Goal: Information Seeking & Learning: Learn about a topic

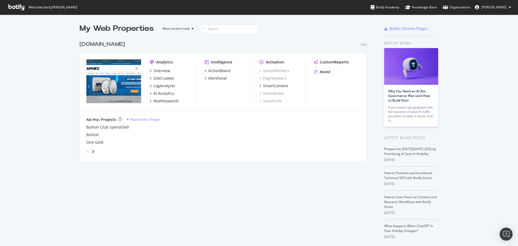
scroll to position [242, 510]
click at [163, 69] on div "Overview" at bounding box center [162, 70] width 17 height 5
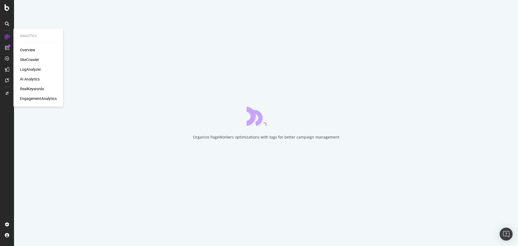
click at [30, 89] on div "RealKeywords" at bounding box center [32, 88] width 24 height 5
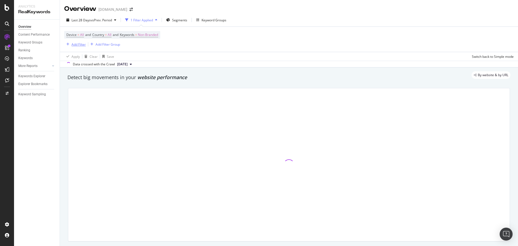
click at [82, 45] on div "Add Filter" at bounding box center [78, 44] width 14 height 5
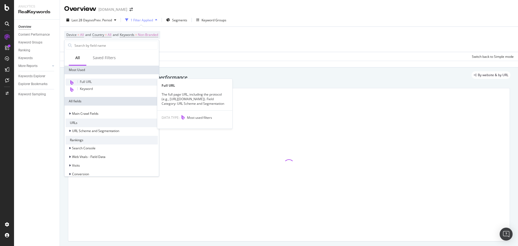
click at [86, 83] on span "Full URL" at bounding box center [86, 81] width 12 height 5
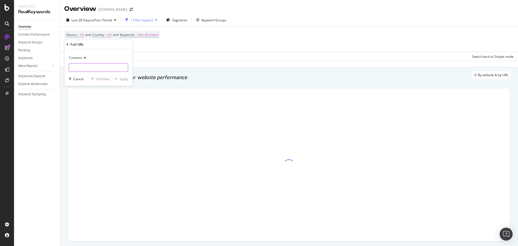
click at [98, 70] on input "text" at bounding box center [98, 67] width 59 height 9
paste input "[URL][DOMAIN_NAME]"
drag, startPoint x: 73, startPoint y: 67, endPoint x: 55, endPoint y: 69, distance: 17.8
click at [55, 69] on body "Analytics RealKeywords Overview Content Performance Keyword Groups Ranking Keyw…" at bounding box center [259, 123] width 518 height 246
click at [108, 67] on input "[URL][DOMAIN_NAME]" at bounding box center [94, 67] width 51 height 9
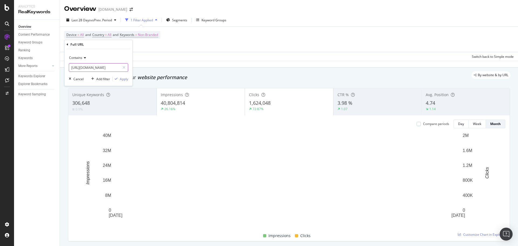
drag, startPoint x: 108, startPoint y: 68, endPoint x: 70, endPoint y: 67, distance: 38.6
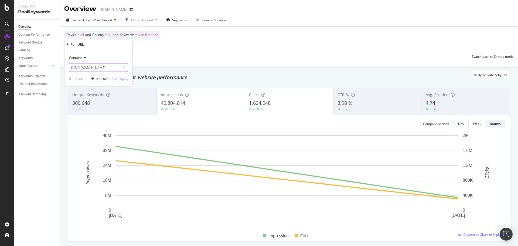
click at [70, 67] on input "[URL][DOMAIN_NAME]" at bounding box center [94, 67] width 51 height 9
type input "/category/50020/vintage-world-coins"
click at [122, 80] on div "Apply" at bounding box center [124, 79] width 8 height 5
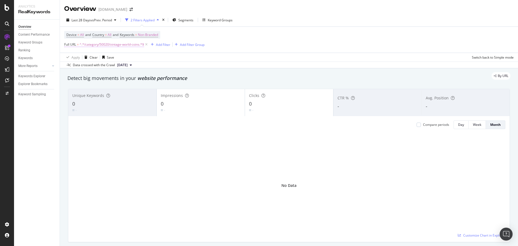
click at [123, 46] on span "^.*/category/50020/vintage-world-coins.*$" at bounding box center [112, 45] width 64 height 8
click at [104, 65] on input "/category/50020/vintage-world-coins" at bounding box center [94, 67] width 51 height 9
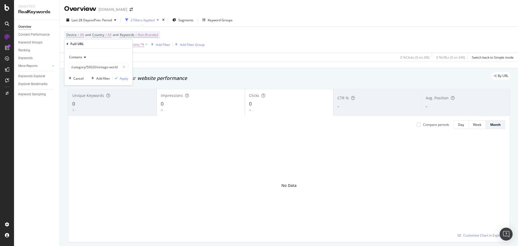
click at [98, 67] on input "/category/50020/vintage-world-coins" at bounding box center [94, 67] width 51 height 9
drag, startPoint x: 98, startPoint y: 68, endPoint x: 152, endPoint y: 68, distance: 54.2
click at [152, 68] on body "Analytics RealKeywords Overview Content Performance Keyword Groups Ranking Keyw…" at bounding box center [259, 123] width 518 height 246
type input "/category/50020/"
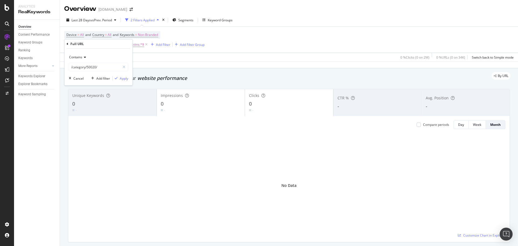
scroll to position [0, 0]
click at [123, 77] on div "Apply" at bounding box center [124, 78] width 8 height 5
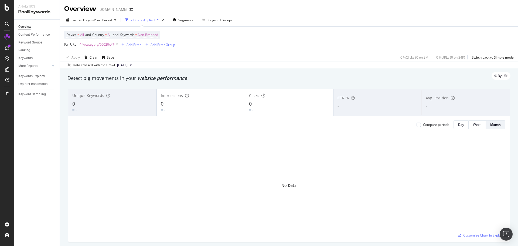
click at [153, 18] on div "2 Filters Applied" at bounding box center [143, 20] width 24 height 5
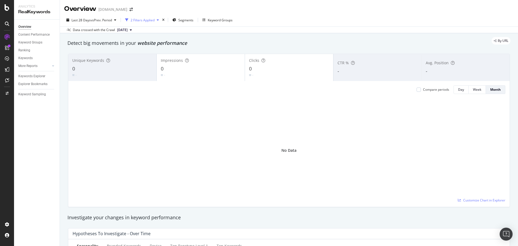
click at [153, 18] on div "2 Filters Applied" at bounding box center [143, 20] width 24 height 5
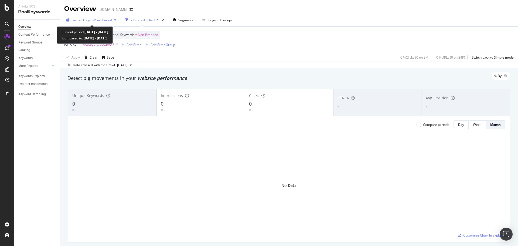
click at [114, 20] on div "button" at bounding box center [115, 19] width 6 height 3
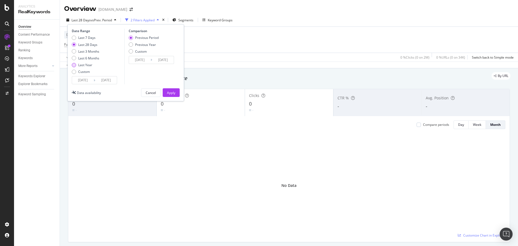
click at [86, 63] on div "Last Year" at bounding box center [85, 65] width 14 height 5
type input "[DATE]"
click at [168, 91] on div "Apply" at bounding box center [171, 92] width 8 height 5
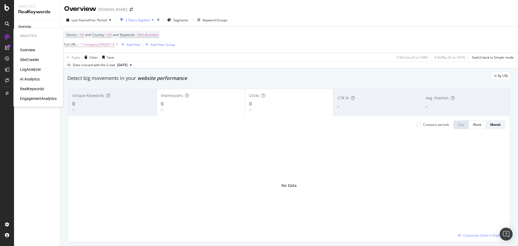
click at [29, 61] on div "SiteCrawler" at bounding box center [29, 59] width 19 height 5
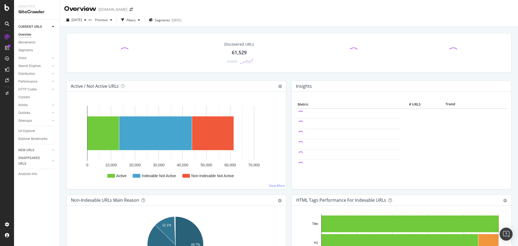
click at [26, 130] on div "Url Explorer" at bounding box center [26, 131] width 17 height 6
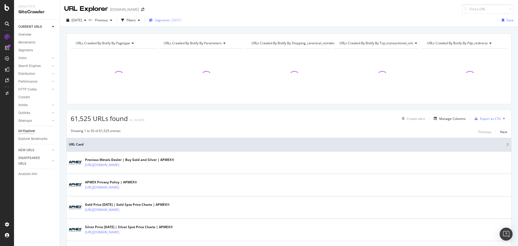
click at [170, 19] on span "Segments" at bounding box center [162, 20] width 15 height 5
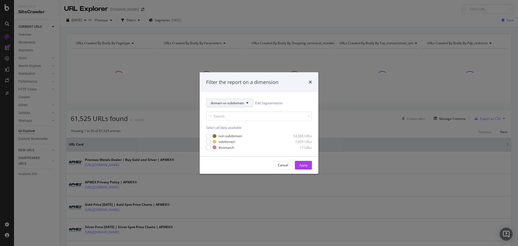
click at [238, 101] on span "domain-vs-subdomain" at bounding box center [227, 102] width 33 height 5
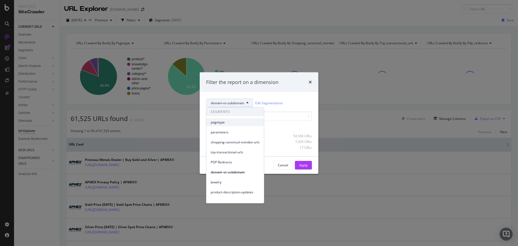
click at [220, 120] on span "pagetype" at bounding box center [235, 122] width 49 height 5
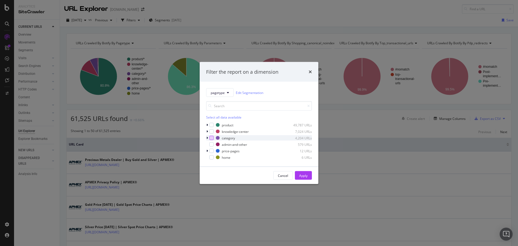
click at [213, 138] on div "modal" at bounding box center [211, 138] width 4 height 4
click at [305, 177] on div "Apply" at bounding box center [303, 175] width 8 height 5
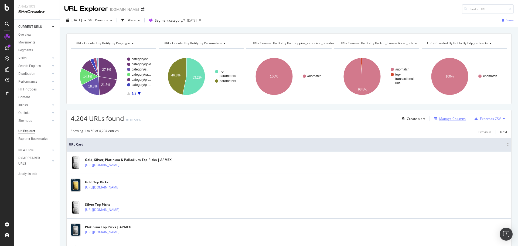
click at [451, 116] on div "Manage Columns" at bounding box center [452, 118] width 26 height 5
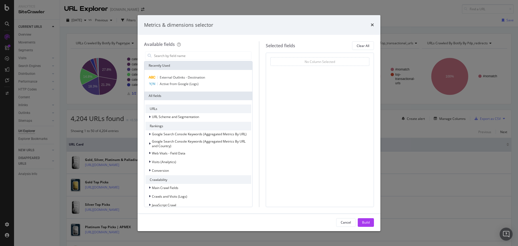
click at [373, 24] on icon "times" at bounding box center [372, 25] width 3 height 4
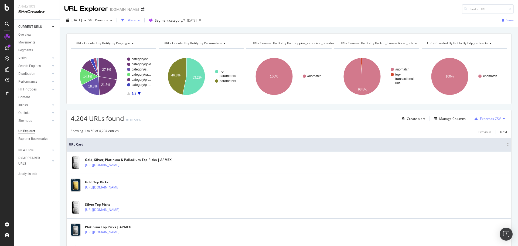
click at [136, 21] on div "Filters" at bounding box center [131, 20] width 9 height 5
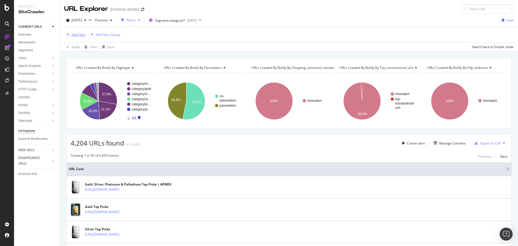
click at [76, 36] on div "Add Filter" at bounding box center [78, 34] width 14 height 5
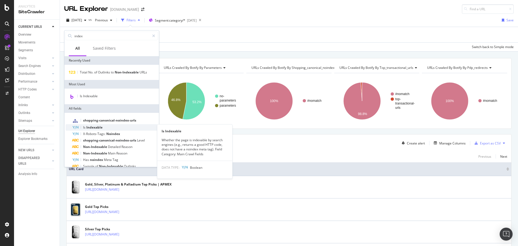
type input "index"
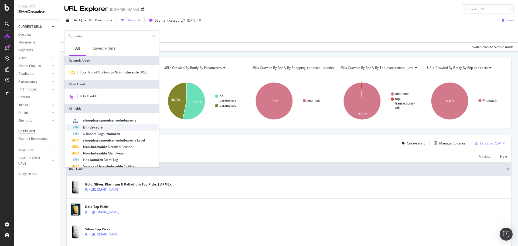
click at [96, 127] on span "Indexable" at bounding box center [94, 127] width 16 height 5
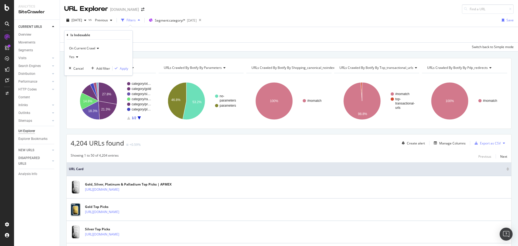
click at [77, 57] on icon at bounding box center [76, 56] width 4 height 3
click at [74, 77] on span "No" at bounding box center [73, 75] width 4 height 5
click at [122, 69] on div "Apply" at bounding box center [124, 68] width 8 height 5
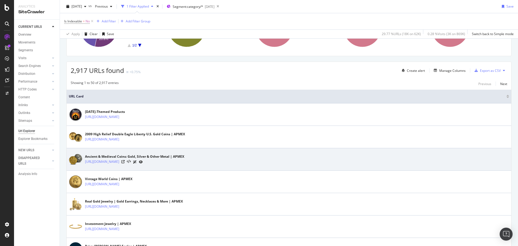
scroll to position [27, 0]
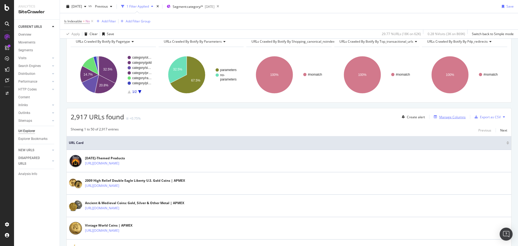
click at [451, 115] on div "Manage Columns" at bounding box center [452, 117] width 26 height 5
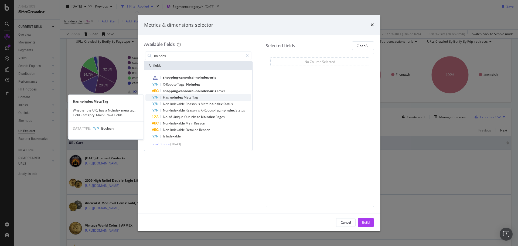
type input "noindex"
click at [182, 97] on span "noindex" at bounding box center [177, 97] width 14 height 5
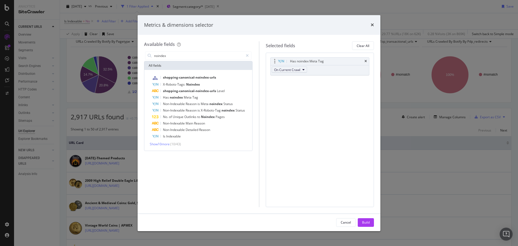
click at [302, 69] on button "On Current Crawl" at bounding box center [289, 69] width 35 height 6
click at [330, 101] on div "Has noindex Meta Tag On Current Crawl You can use this field as a To pick up a …" at bounding box center [320, 130] width 108 height 154
click at [366, 224] on div "Build" at bounding box center [366, 222] width 8 height 5
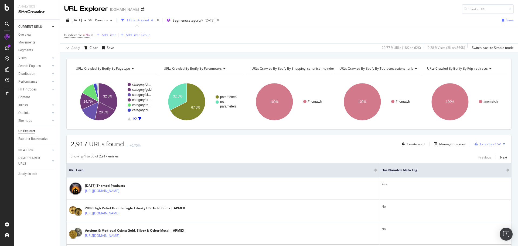
click at [506, 169] on div at bounding box center [507, 168] width 3 height 1
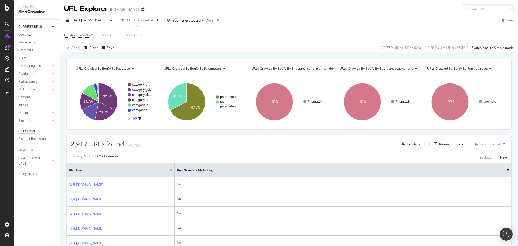
click at [506, 171] on div at bounding box center [507, 170] width 3 height 1
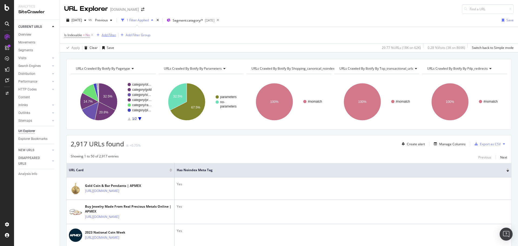
click at [109, 33] on div "Add Filter" at bounding box center [109, 35] width 14 height 5
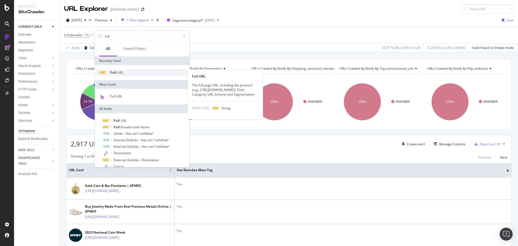
type input "full"
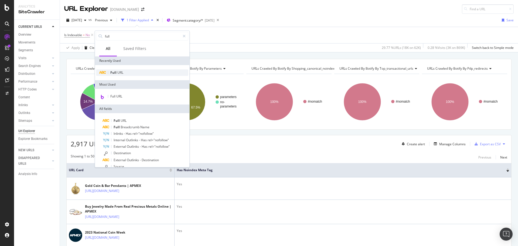
click at [120, 70] on span "URL" at bounding box center [120, 72] width 6 height 5
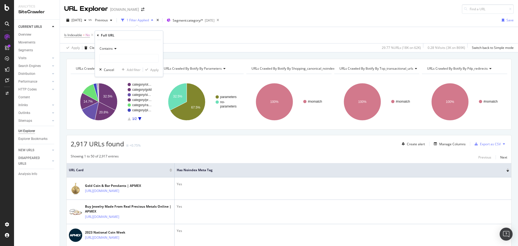
click at [113, 50] on icon at bounding box center [115, 48] width 4 height 3
click at [129, 44] on div "Contains Cancel Add filter Apply" at bounding box center [129, 58] width 68 height 37
click at [115, 48] on icon at bounding box center [115, 48] width 4 height 3
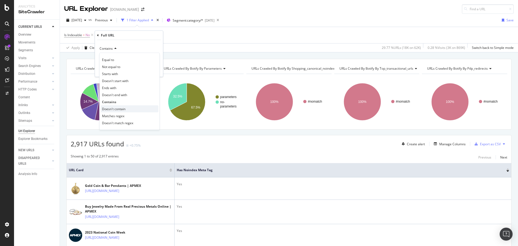
click at [113, 108] on span "Doesn't contain" at bounding box center [113, 109] width 23 height 5
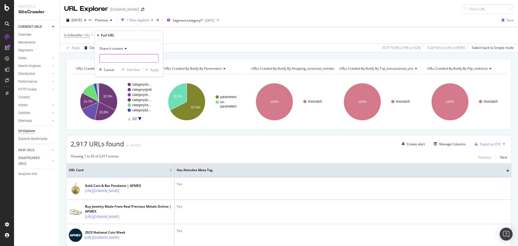
click at [111, 59] on input "text" at bounding box center [129, 58] width 59 height 9
type input "page="
click at [154, 71] on div "Apply" at bounding box center [154, 69] width 8 height 5
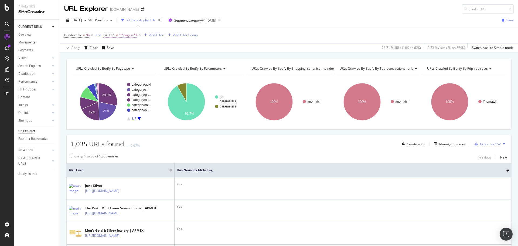
click at [125, 37] on span "^.*page=.*$" at bounding box center [128, 35] width 19 height 8
click at [121, 49] on span "Doesn't contain" at bounding box center [120, 47] width 23 height 5
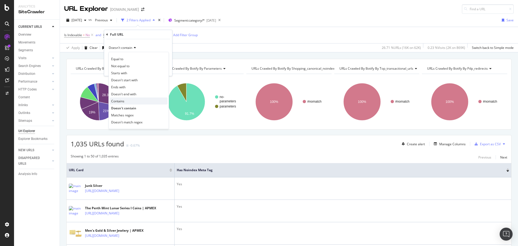
click at [117, 102] on span "Contains" at bounding box center [117, 101] width 13 height 5
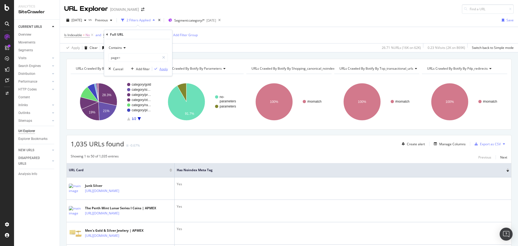
click at [163, 68] on div "Apply" at bounding box center [163, 69] width 8 height 5
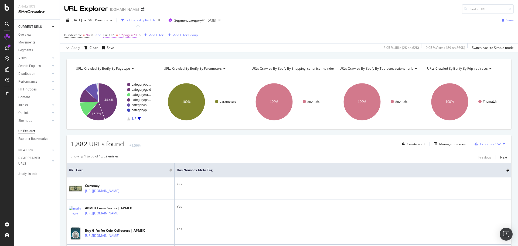
click at [117, 33] on span "=" at bounding box center [117, 35] width 2 height 5
click at [120, 49] on span "Contains" at bounding box center [115, 47] width 13 height 5
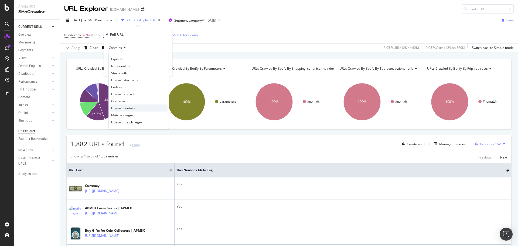
click at [127, 108] on span "Doesn't contain" at bounding box center [122, 108] width 23 height 5
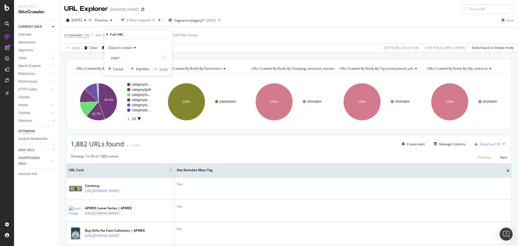
click at [158, 69] on div "button" at bounding box center [155, 68] width 7 height 3
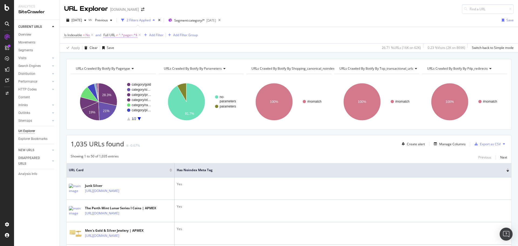
click at [129, 35] on span "^.*page=.*$" at bounding box center [128, 35] width 19 height 8
click at [274, 38] on div "Is Indexable = No and Full URL ≠ ^.*page=.*$ Add Filter Add Filter Group" at bounding box center [288, 35] width 449 height 16
click at [156, 35] on div "Add Filter" at bounding box center [156, 35] width 14 height 5
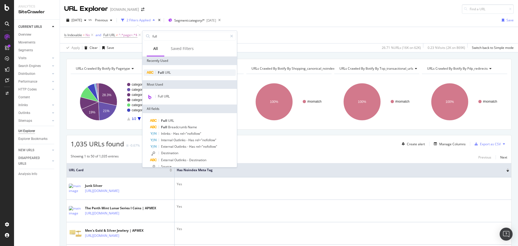
click at [166, 74] on span "URL" at bounding box center [168, 72] width 6 height 5
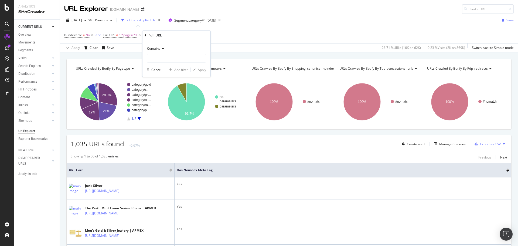
click at [161, 48] on icon at bounding box center [162, 48] width 4 height 3
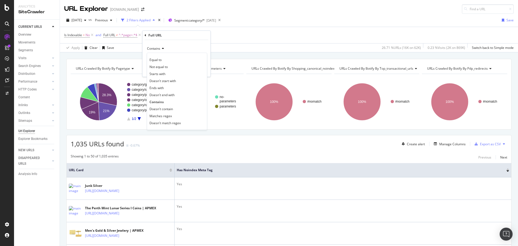
click at [176, 46] on div "Contains" at bounding box center [176, 48] width 59 height 9
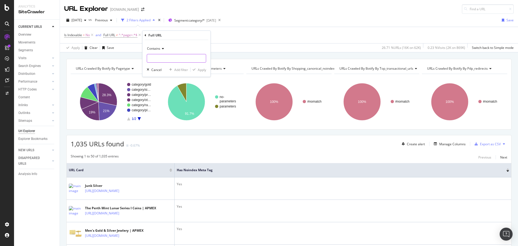
click at [173, 57] on input "text" at bounding box center [176, 58] width 59 height 9
click at [161, 47] on div "Contains" at bounding box center [176, 48] width 59 height 9
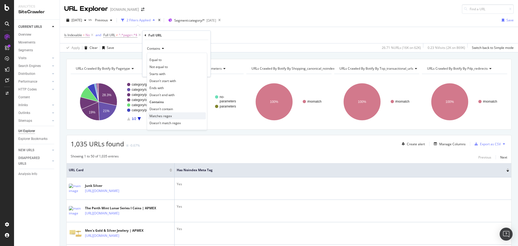
click at [163, 116] on span "Matches regex" at bounding box center [160, 116] width 22 height 5
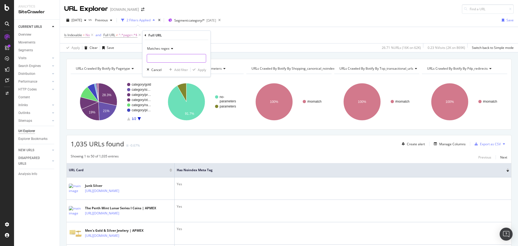
click at [156, 59] on input "text" at bounding box center [176, 58] width 59 height 9
click at [164, 58] on input "category|9*" at bounding box center [172, 58] width 51 height 9
type input "category/9*"
click at [199, 67] on div "Apply" at bounding box center [202, 69] width 8 height 5
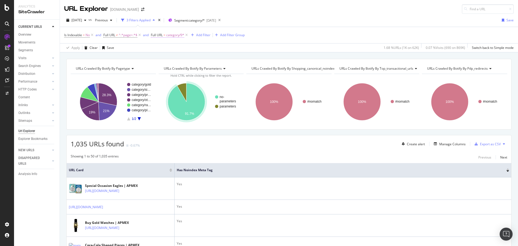
click at [173, 37] on span "category/9*" at bounding box center [175, 35] width 18 height 8
click at [168, 48] on span "Matches regex" at bounding box center [167, 47] width 22 height 5
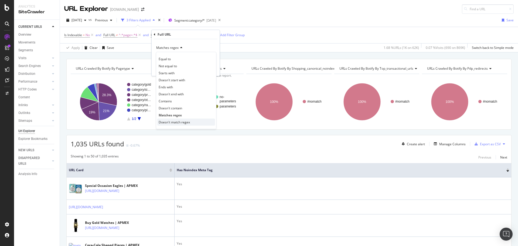
click at [174, 124] on span "Doesn't match regex" at bounding box center [174, 122] width 31 height 5
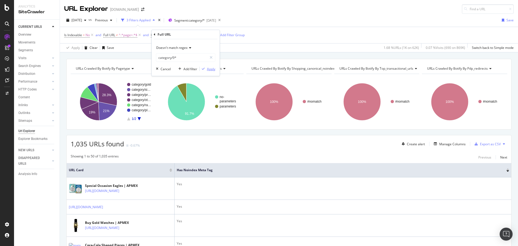
click at [211, 71] on div "Apply" at bounding box center [211, 69] width 8 height 5
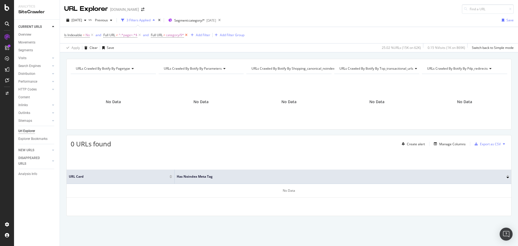
click at [188, 34] on icon at bounding box center [186, 34] width 5 height 5
